Goal: Information Seeking & Learning: Find specific fact

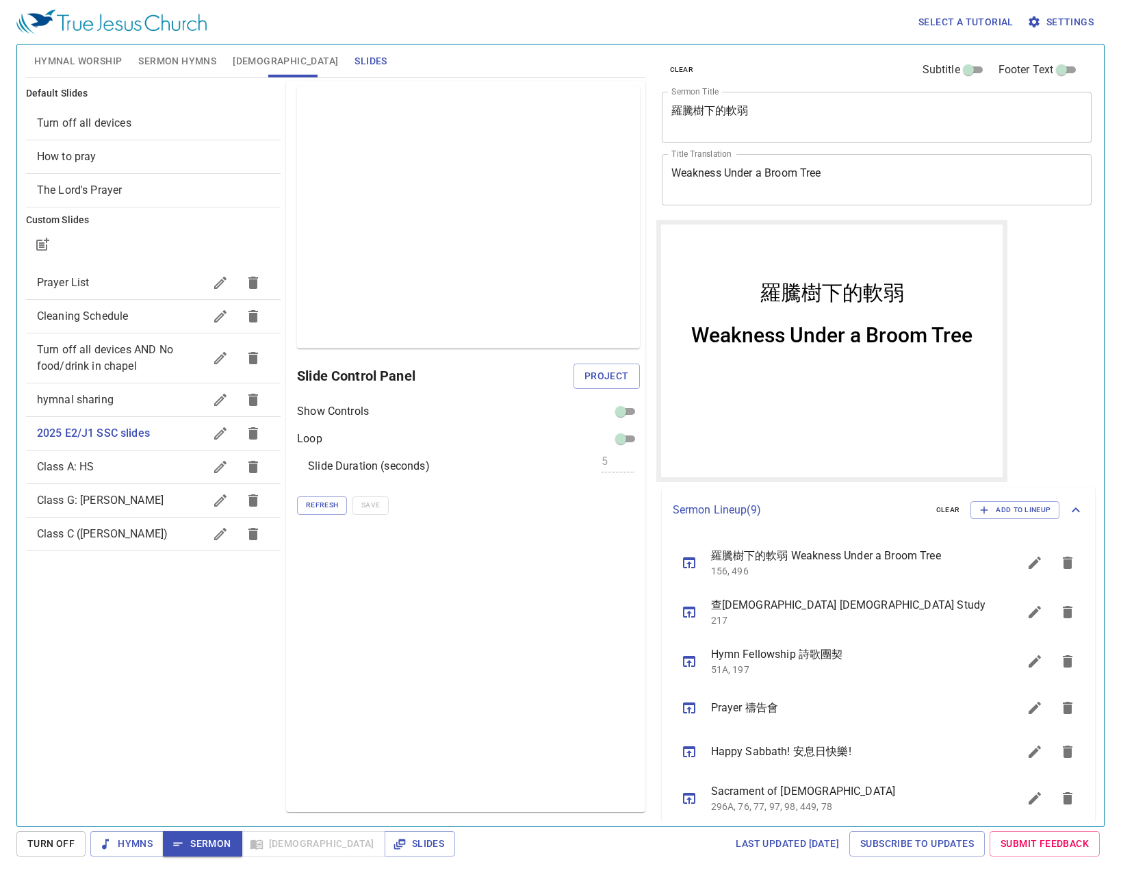
scroll to position [155, 0]
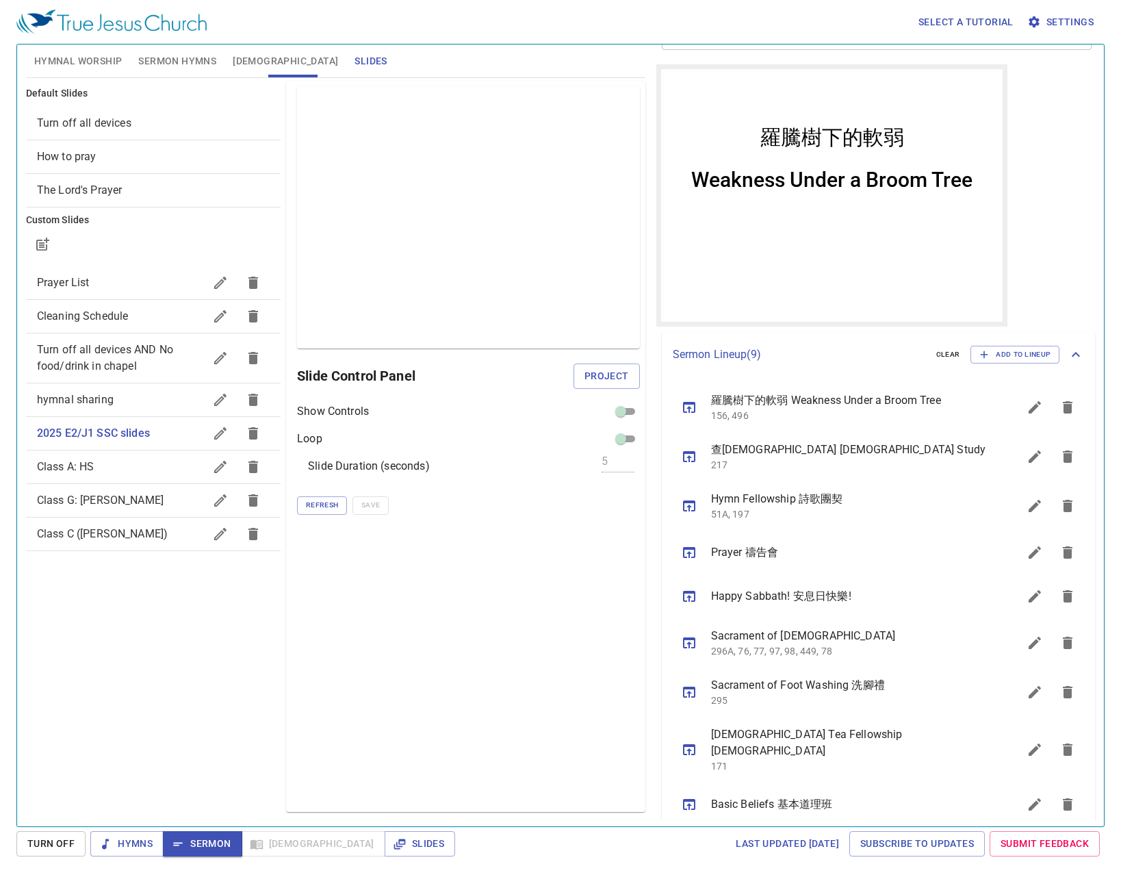
click at [1024, 213] on div "clear Subtitle Footer Text Sermon Title 羅騰樹下的軟弱 x Sermon Title Title Translatio…" at bounding box center [876, 430] width 450 height 782
click at [157, 55] on span "Sermon Hymns" at bounding box center [177, 61] width 78 height 17
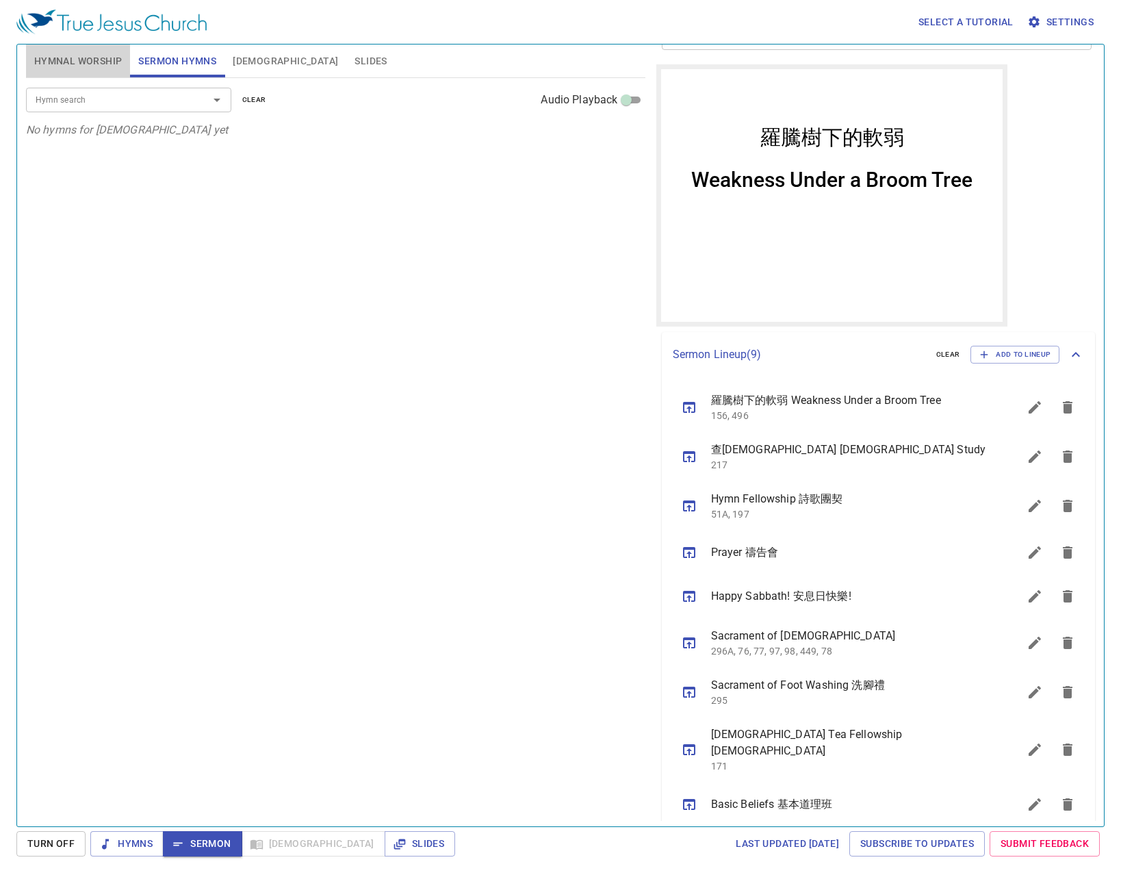
click at [107, 55] on span "Hymnal Worship" at bounding box center [78, 61] width 88 height 17
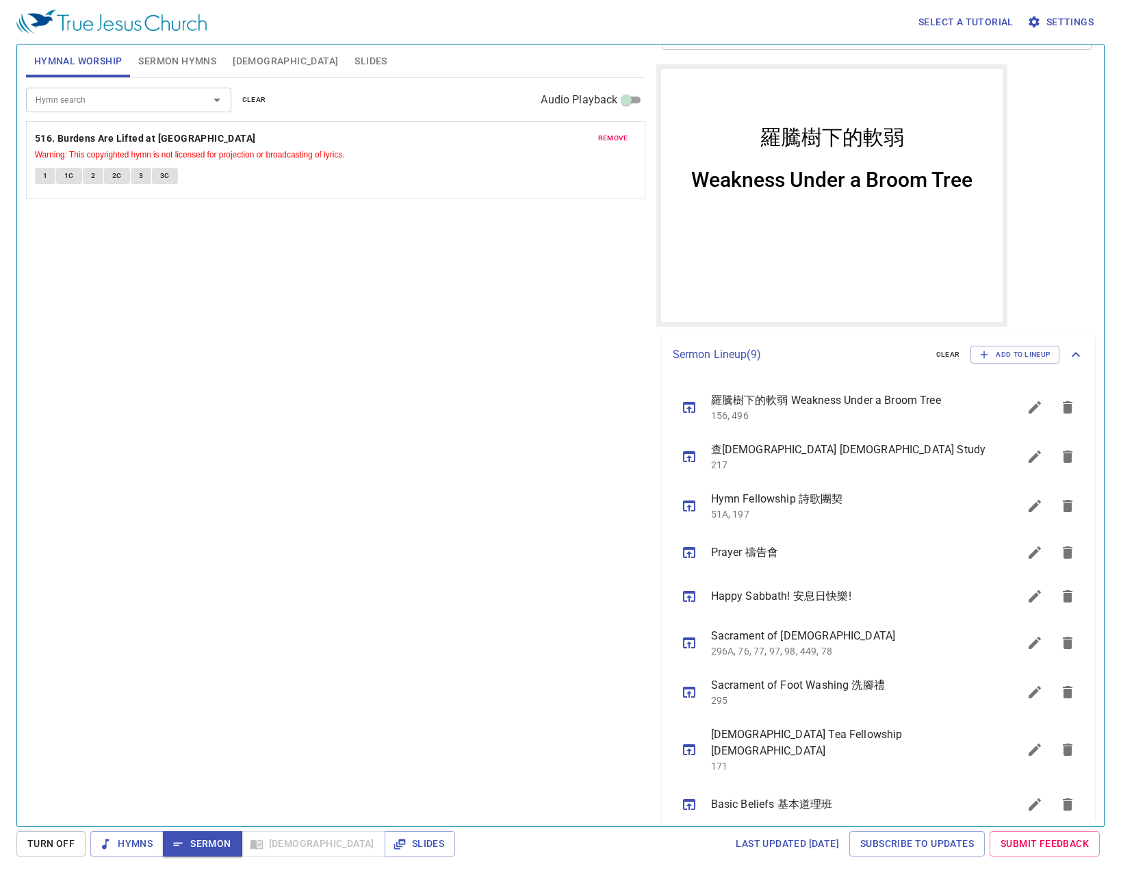
click at [249, 64] on span "[DEMOGRAPHIC_DATA]" at bounding box center [285, 61] width 105 height 17
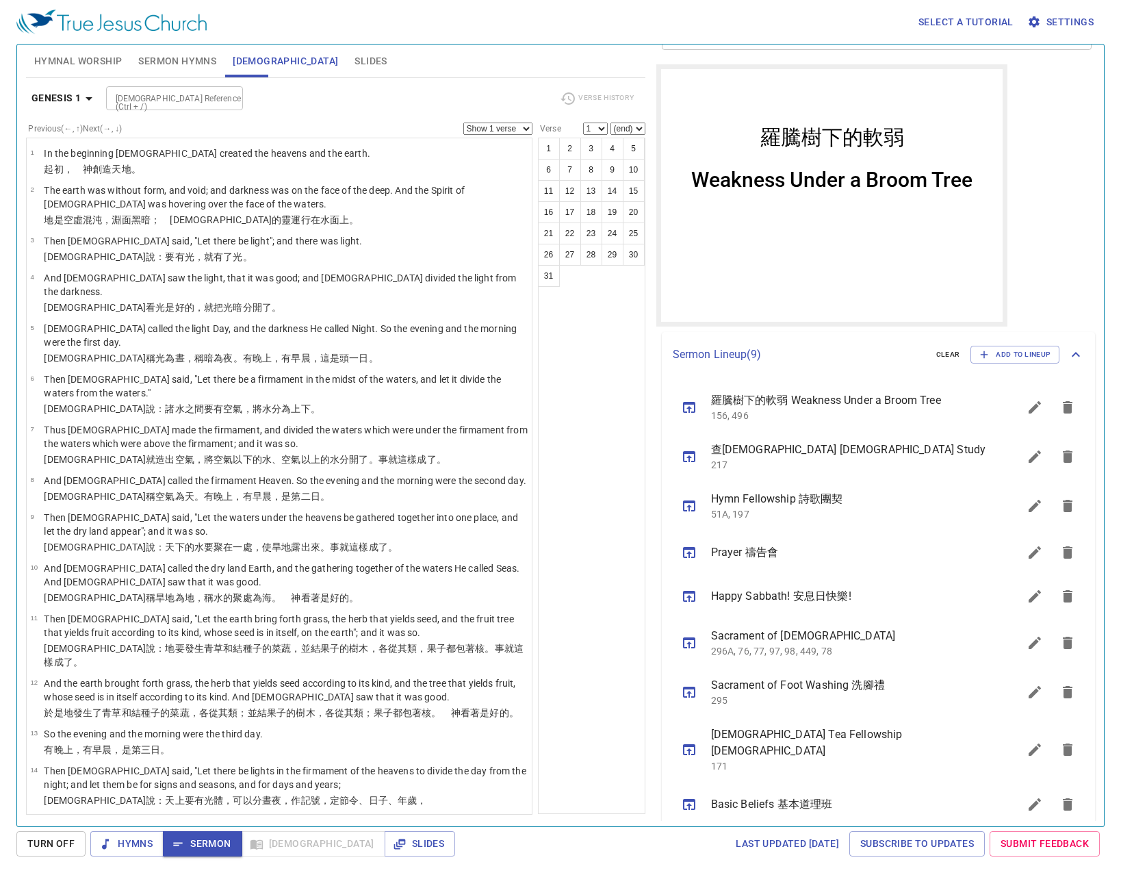
click at [206, 102] on input "[DEMOGRAPHIC_DATA] Reference (Ctrl + /)" at bounding box center [163, 98] width 106 height 16
click at [125, 97] on input "jam 3:10" at bounding box center [163, 98] width 106 height 16
type input "[PERSON_NAME] 3:10"
select select "10"
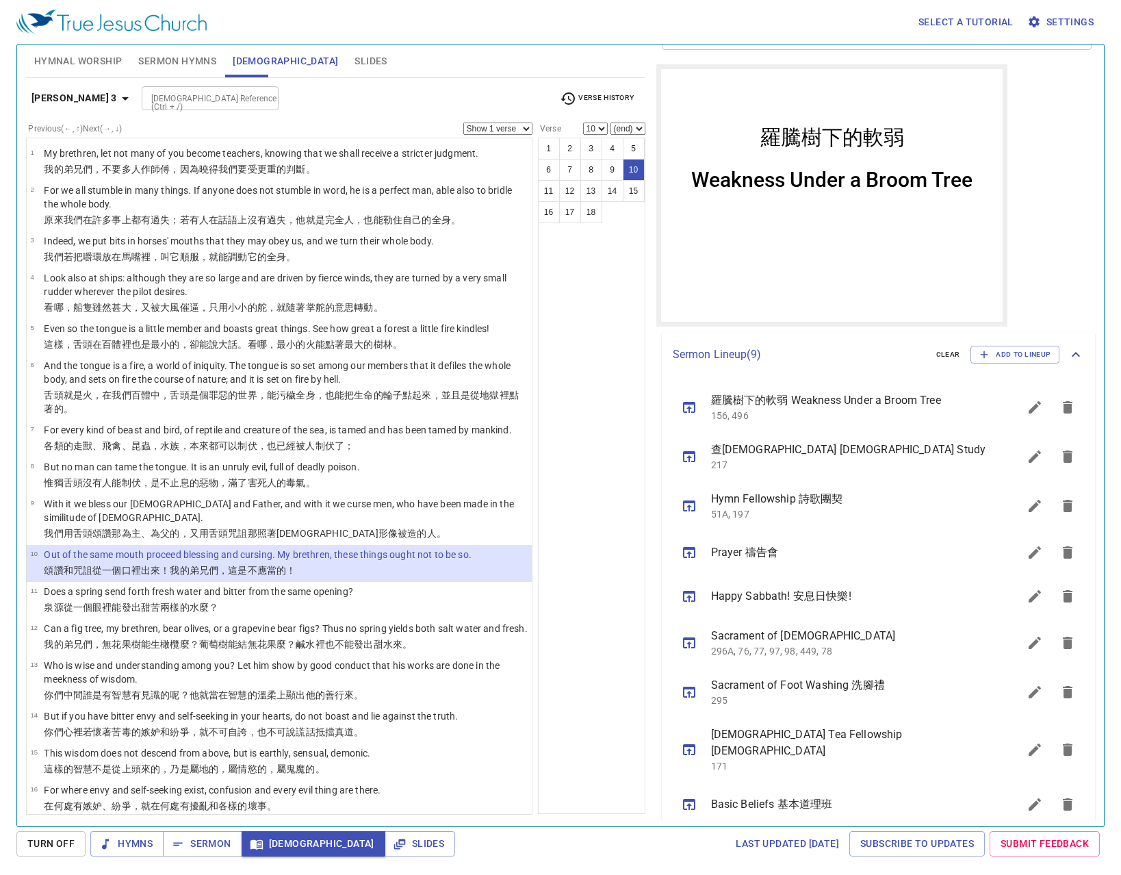
click at [255, 548] on p "Out of the same mouth proceed blessing and cursing. My brethren, these things o…" at bounding box center [258, 555] width 428 height 14
click at [283, 548] on p "Out of the same mouth proceed blessing and cursing. My brethren, these things o…" at bounding box center [258, 555] width 428 height 14
click at [272, 842] on span "[DEMOGRAPHIC_DATA]" at bounding box center [314, 843] width 122 height 17
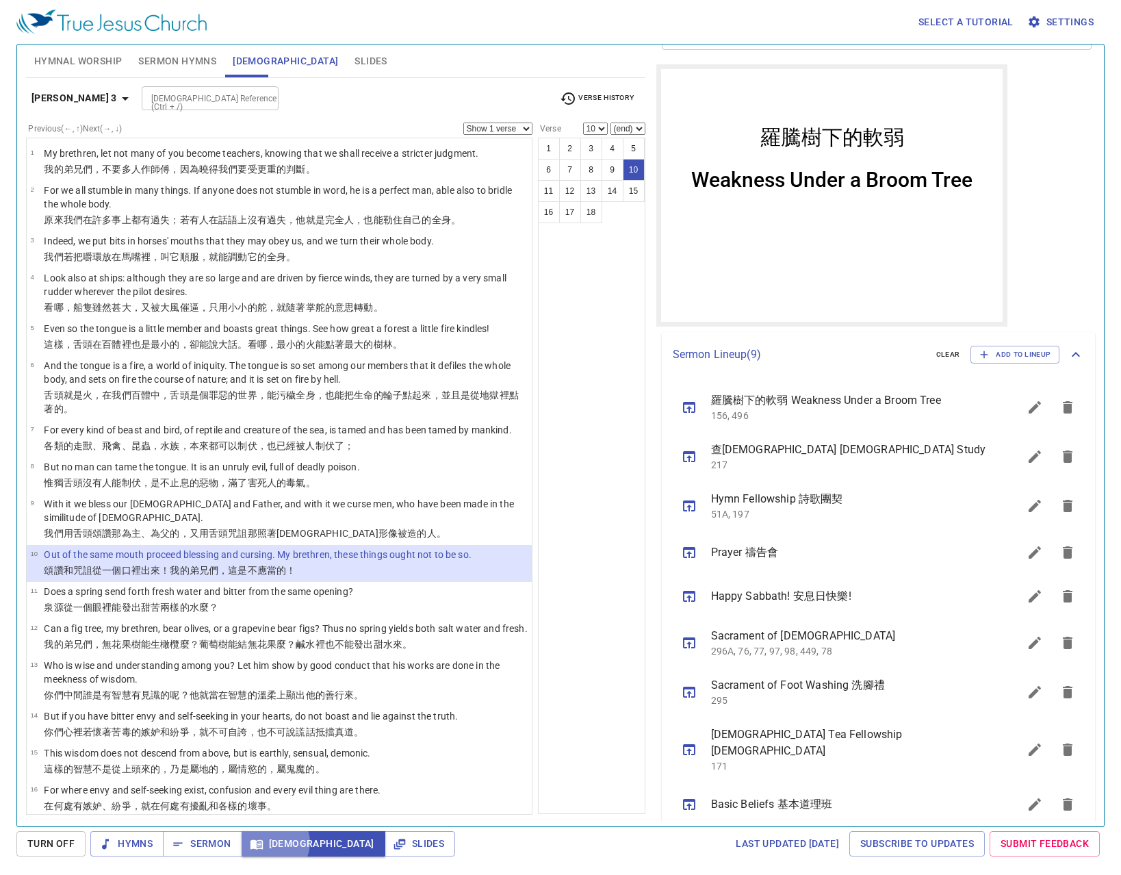
click at [272, 842] on span "[DEMOGRAPHIC_DATA]" at bounding box center [314, 843] width 122 height 17
click at [370, 100] on div "[DEMOGRAPHIC_DATA] Reference (Ctrl + /) [DEMOGRAPHIC_DATA] Reference (Ctrl + /)" at bounding box center [345, 98] width 407 height 24
click at [355, 56] on span "Slides" at bounding box center [371, 61] width 32 height 17
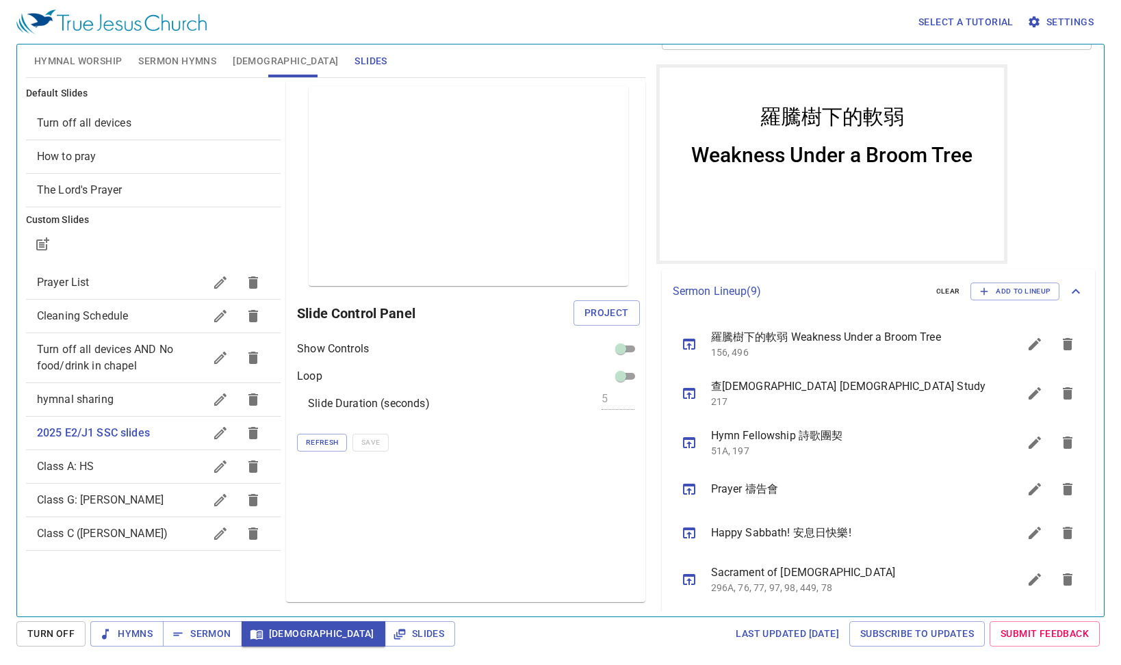
click at [337, 508] on div "Preview Only Slide Control Panel Project Show Controls Loop Slide Duration (sec…" at bounding box center [465, 342] width 359 height 522
click at [423, 22] on div "Select a tutorial Settings" at bounding box center [557, 22] width 1083 height 44
